Goal: Navigation & Orientation: Find specific page/section

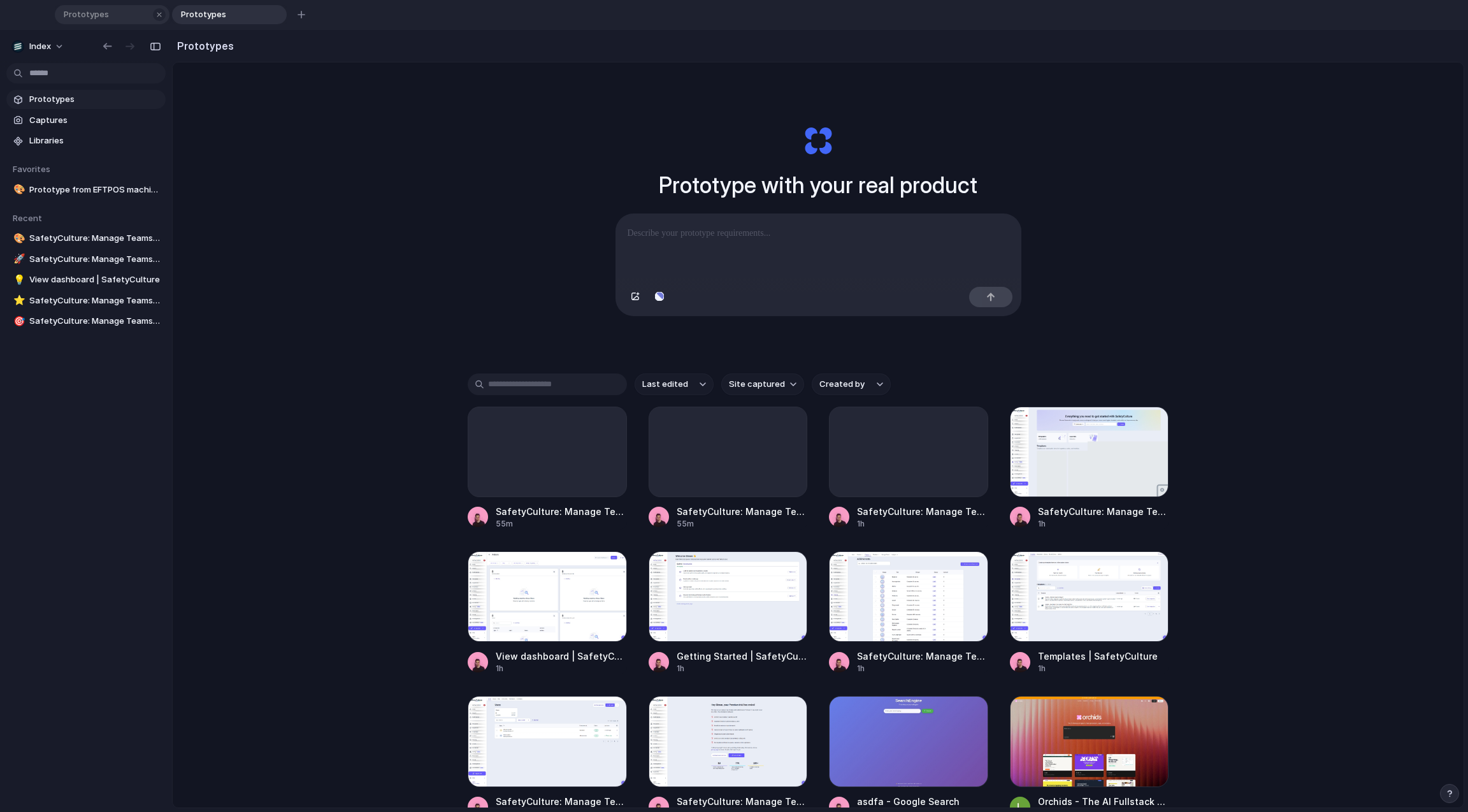
click at [125, 16] on span "Prototypes" at bounding box center [103, 15] width 91 height 13
click at [317, 198] on div "Prototype with your real product Clone web app Clone screenshot Start from exis…" at bounding box center [818, 483] width 1291 height 842
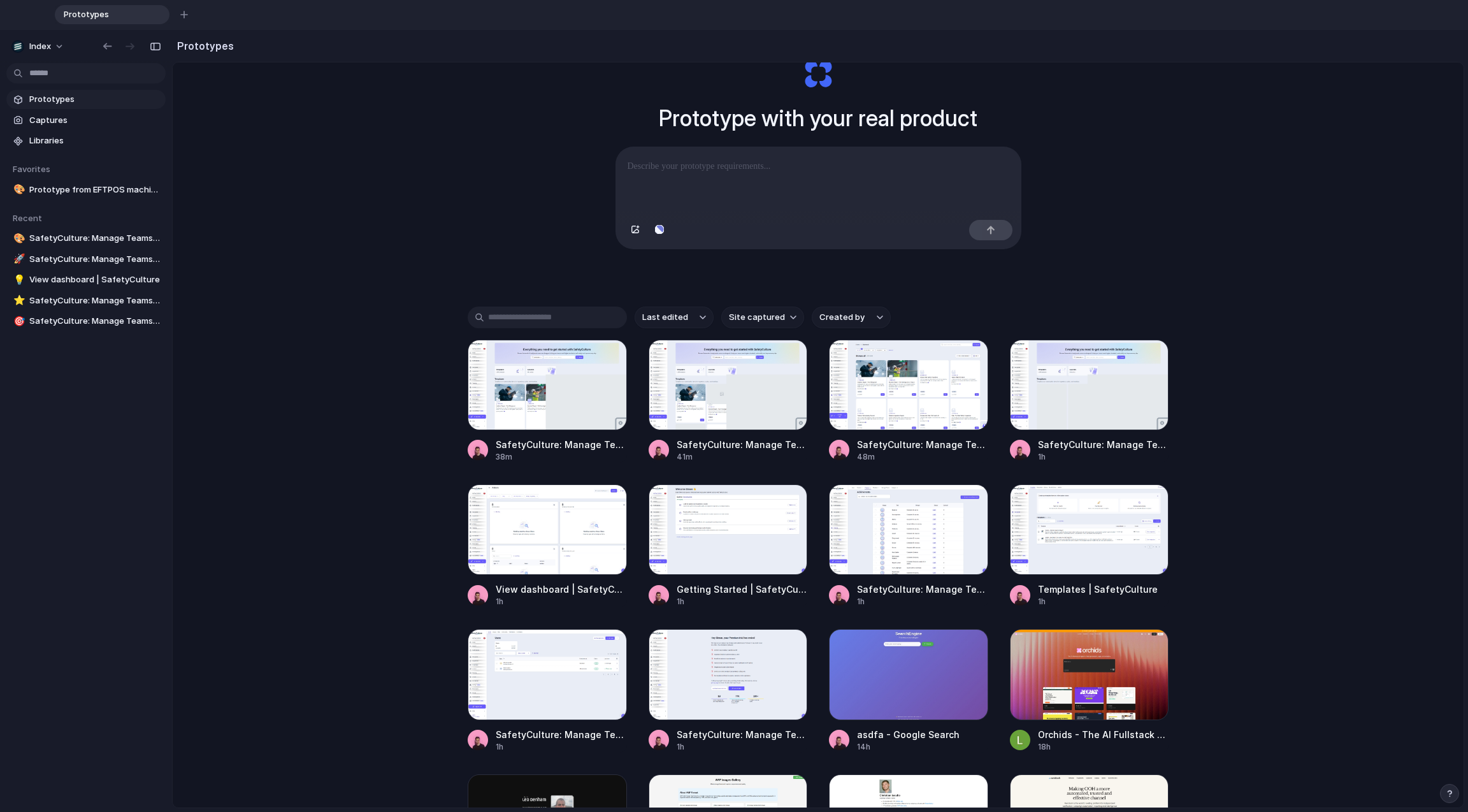
scroll to position [68, 0]
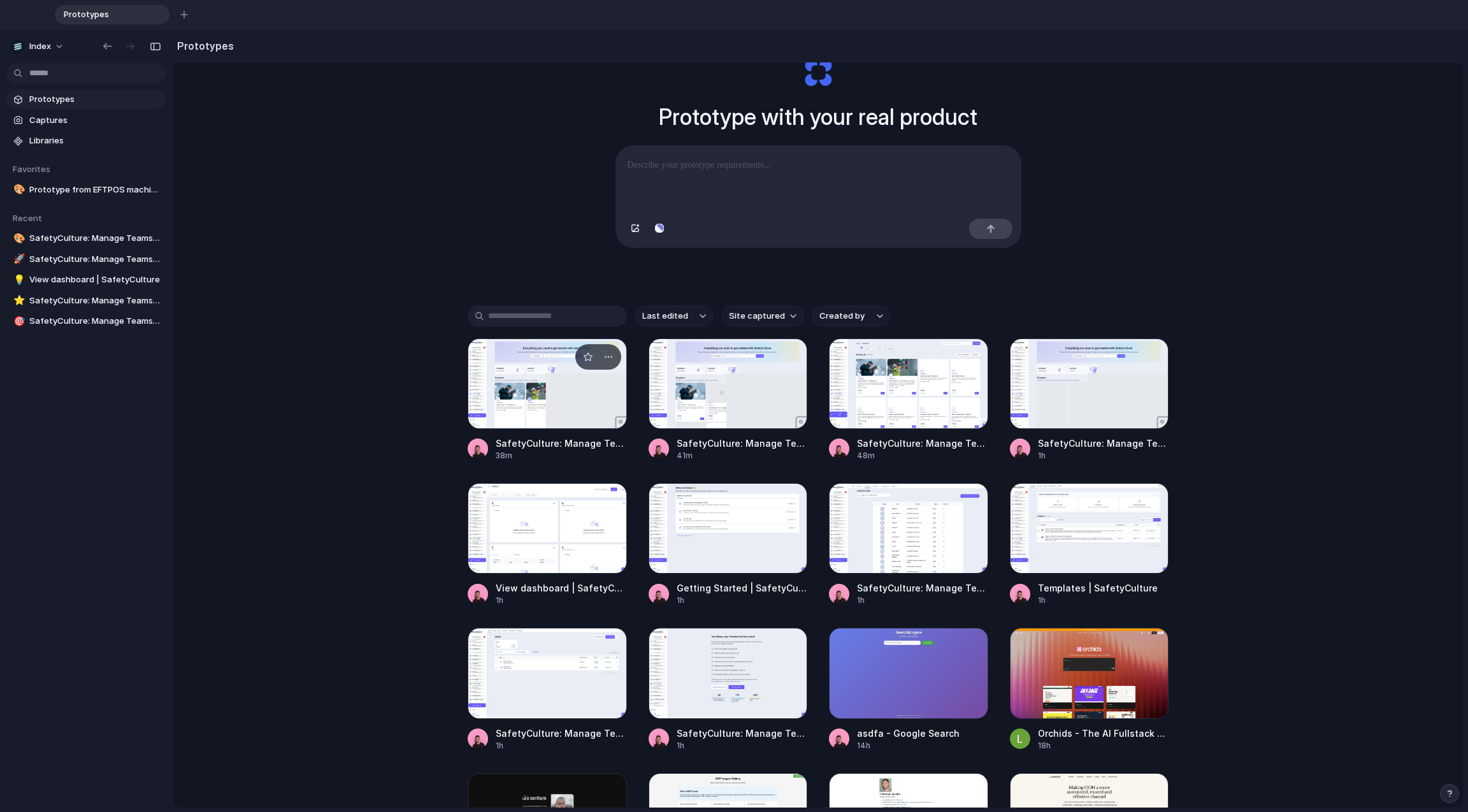
click at [527, 404] on div at bounding box center [547, 383] width 159 height 91
click at [735, 413] on div at bounding box center [728, 383] width 159 height 91
click at [894, 400] on div at bounding box center [908, 383] width 159 height 91
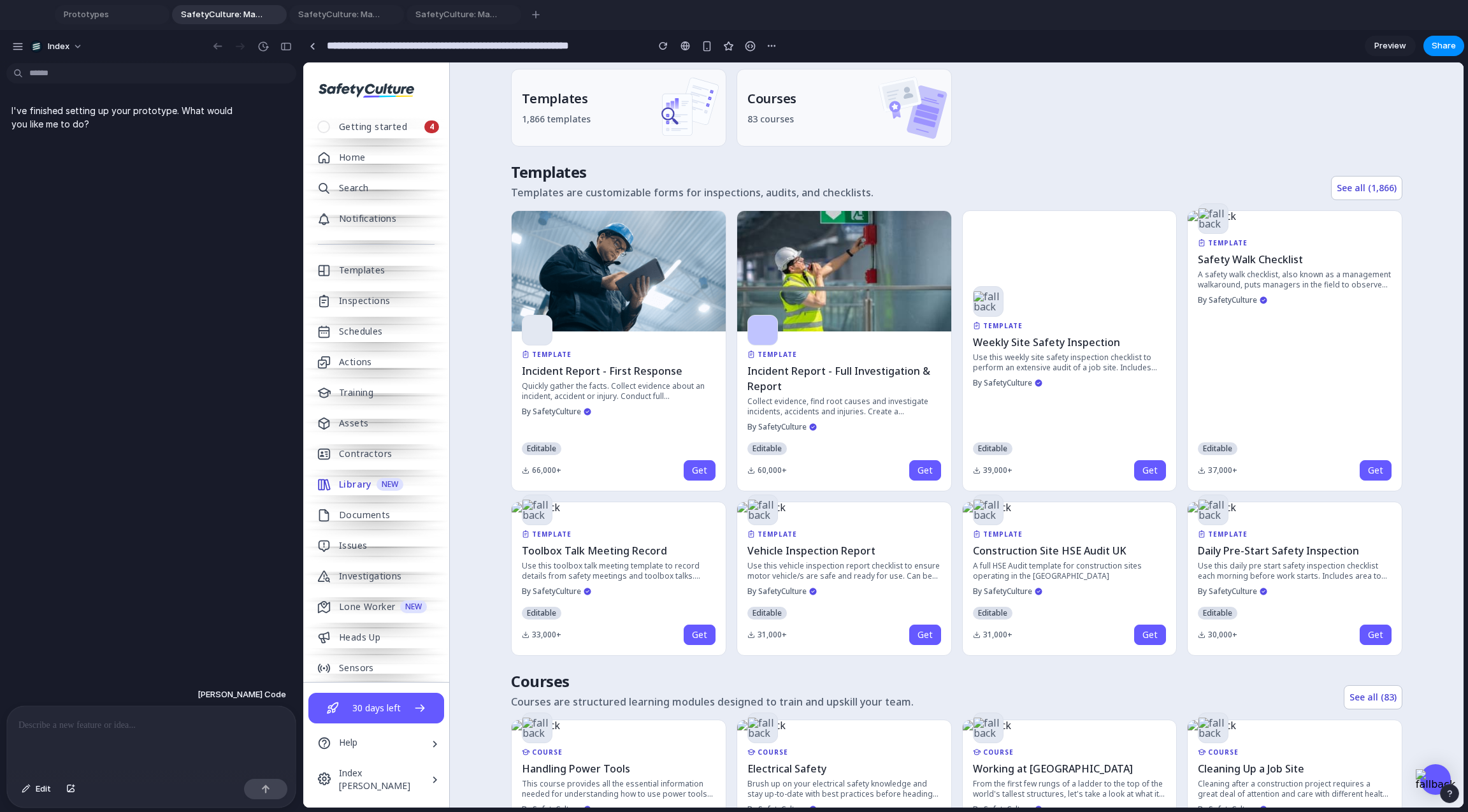
click at [495, 470] on div "Everything you need to get started with SafetyCulture Browse thousands of ready…" at bounding box center [957, 474] width 1014 height 1200
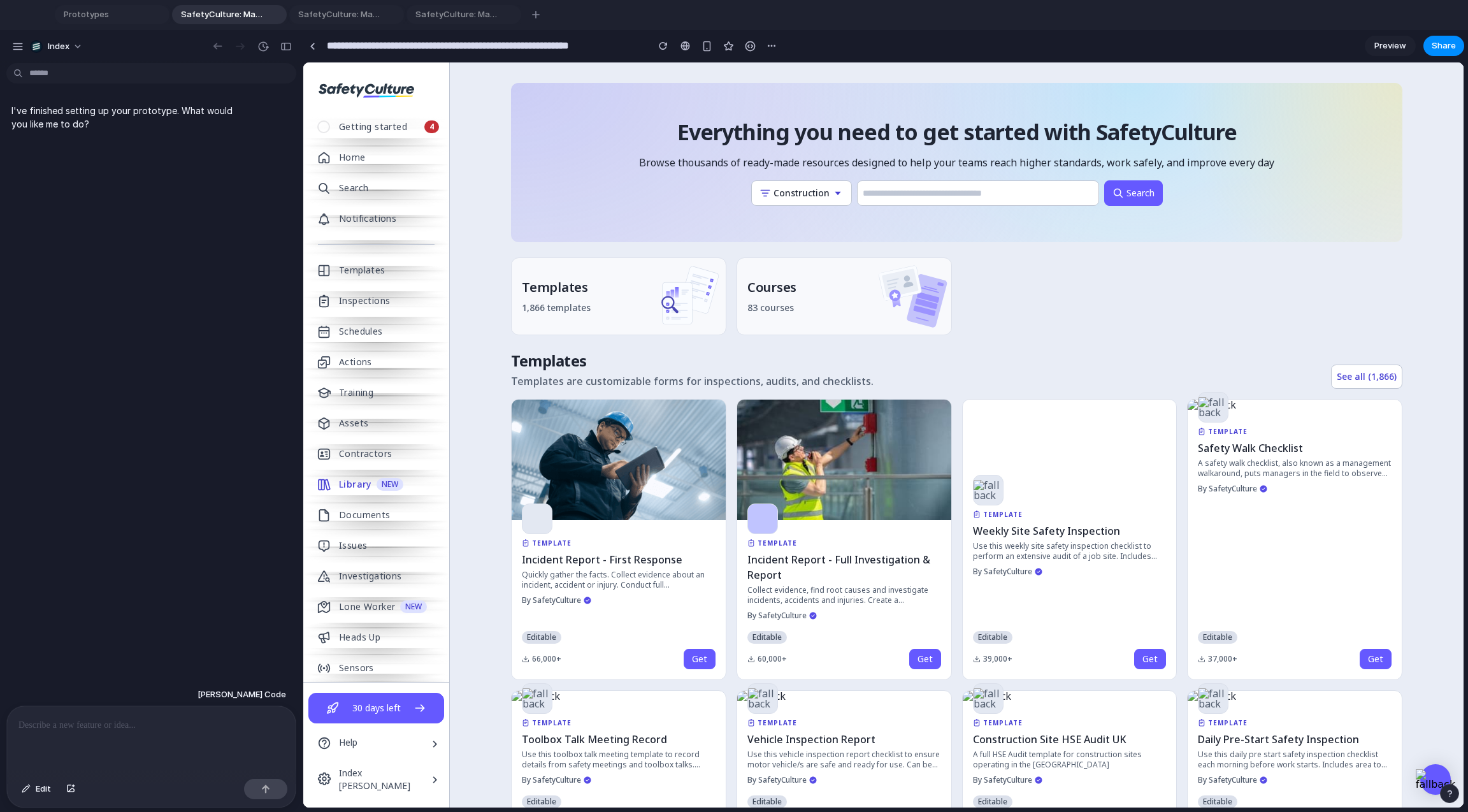
click at [495, 470] on div "Everything you need to get started with SafetyCulture Browse thousands of ready…" at bounding box center [957, 662] width 1014 height 1200
click at [350, 13] on span "SafetyCulture: Manage Teams and Inspection Data | SafetyCulture" at bounding box center [338, 15] width 91 height 13
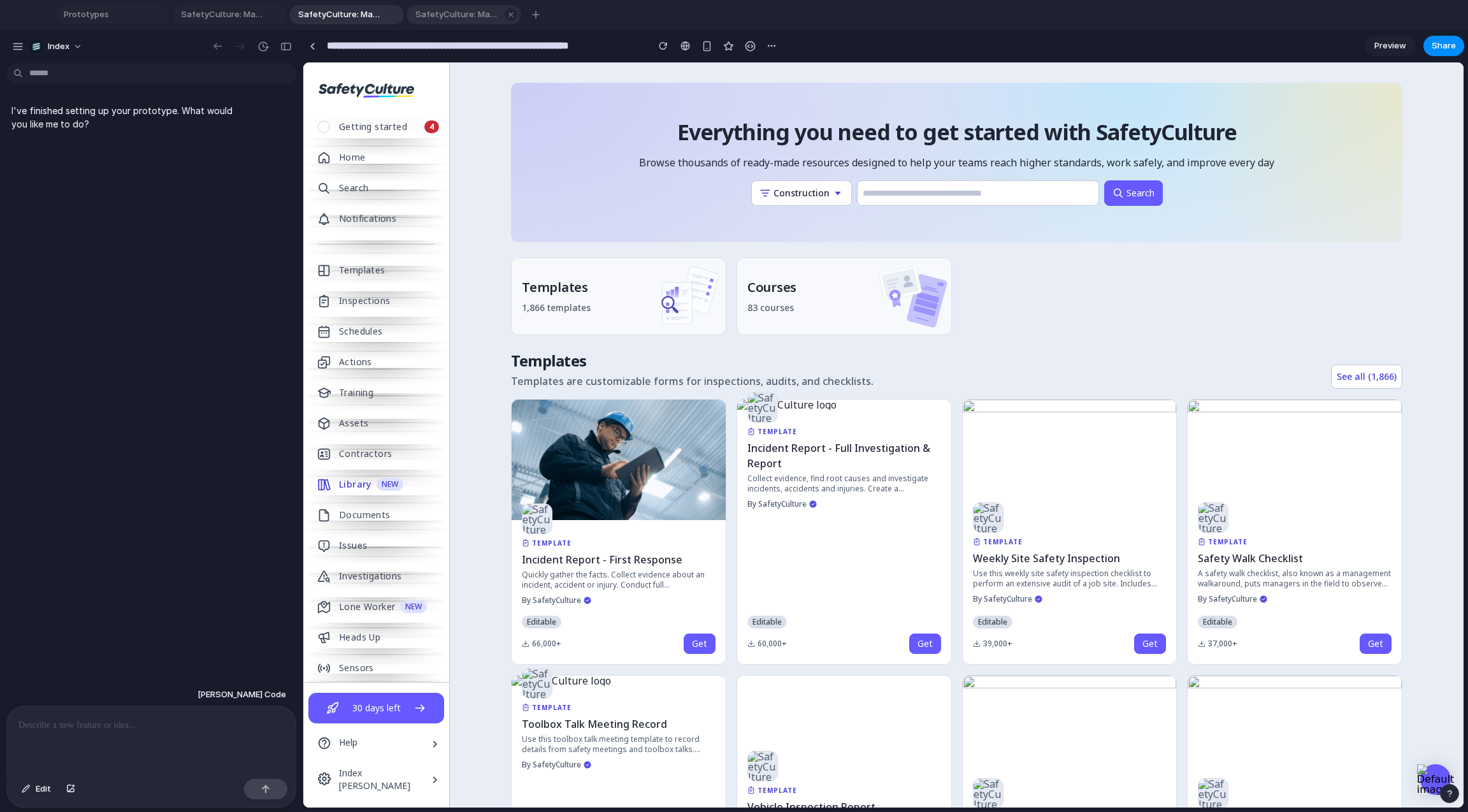
click at [446, 15] on span "SafetyCulture: Manage Teams and Inspection Data | SafetyCulture" at bounding box center [455, 15] width 91 height 13
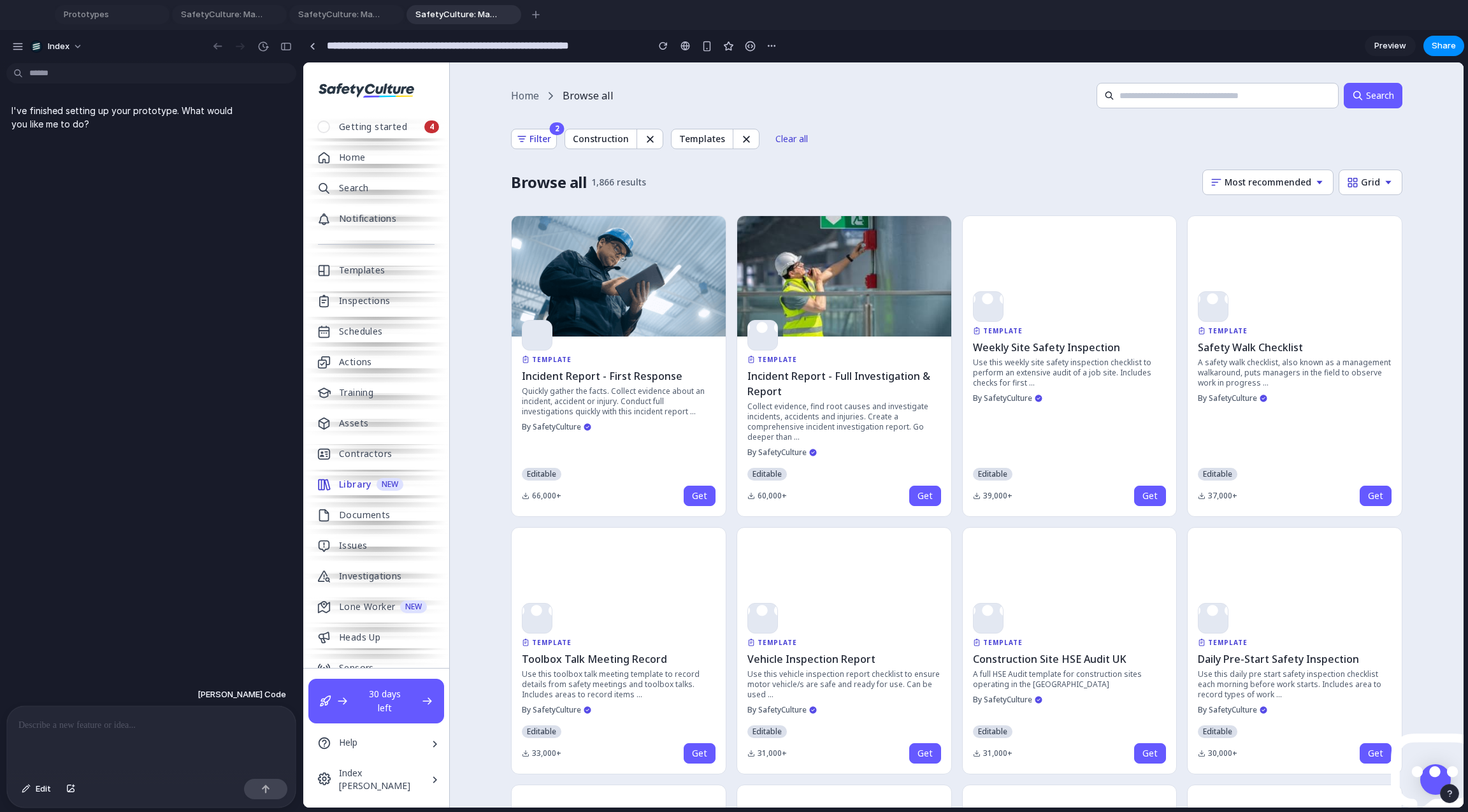
click at [390, 15] on div "button" at bounding box center [393, 14] width 9 height 9
click at [274, 13] on div "button" at bounding box center [276, 14] width 9 height 9
